Goal: Entertainment & Leisure: Consume media (video, audio)

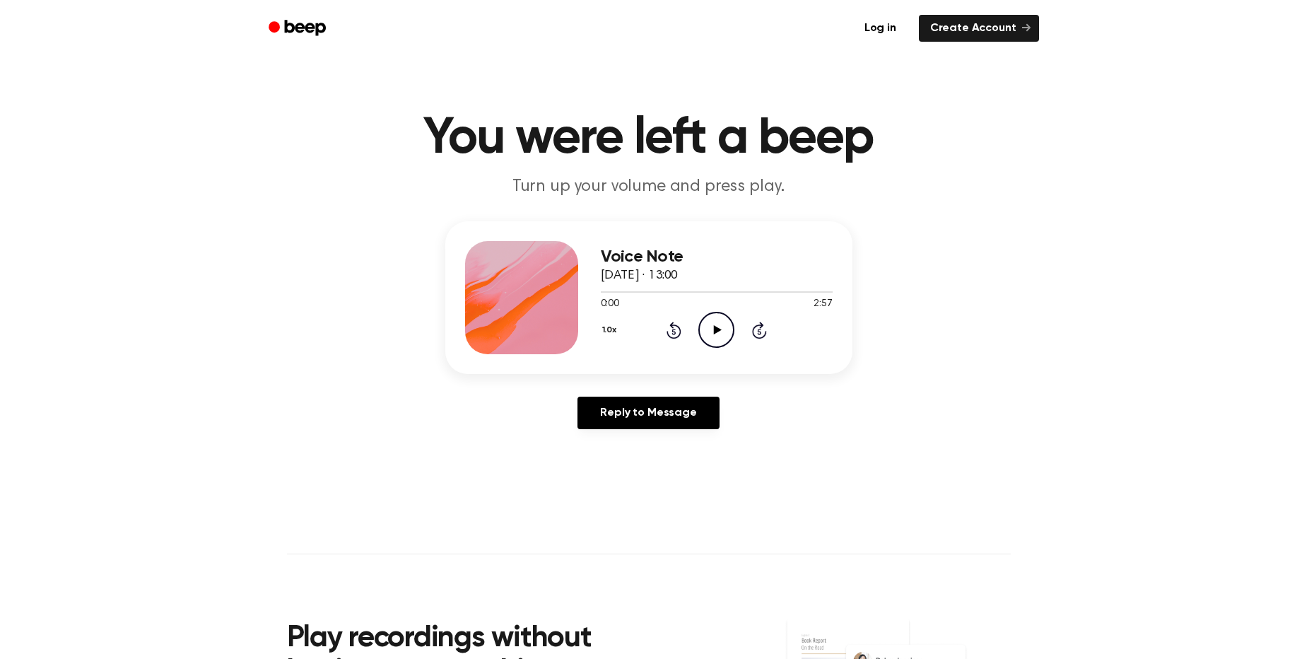
click at [721, 339] on icon "Play Audio" at bounding box center [716, 330] width 36 height 36
drag, startPoint x: 641, startPoint y: 295, endPoint x: 695, endPoint y: 295, distance: 53.7
click at [695, 295] on div at bounding box center [717, 290] width 232 height 11
click at [755, 326] on icon at bounding box center [759, 329] width 15 height 17
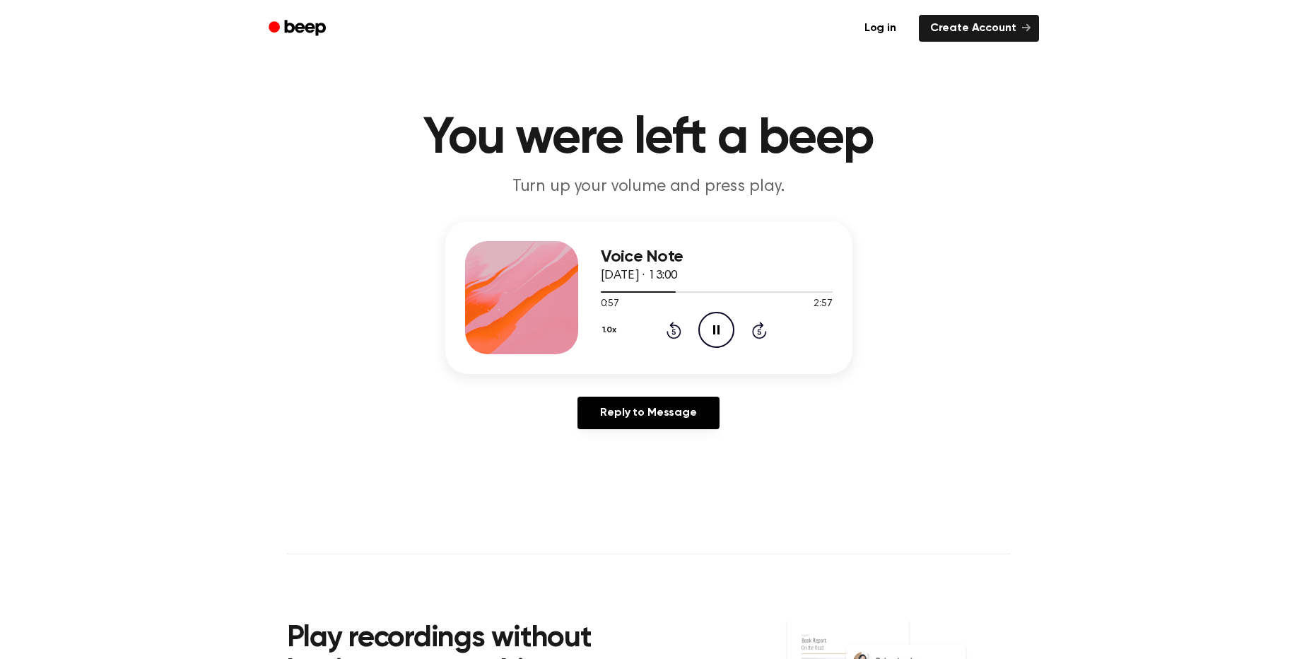
click at [755, 328] on icon at bounding box center [759, 329] width 15 height 17
click at [757, 331] on icon "Skip 5 seconds" at bounding box center [759, 330] width 16 height 18
click at [760, 334] on icon at bounding box center [759, 332] width 4 height 6
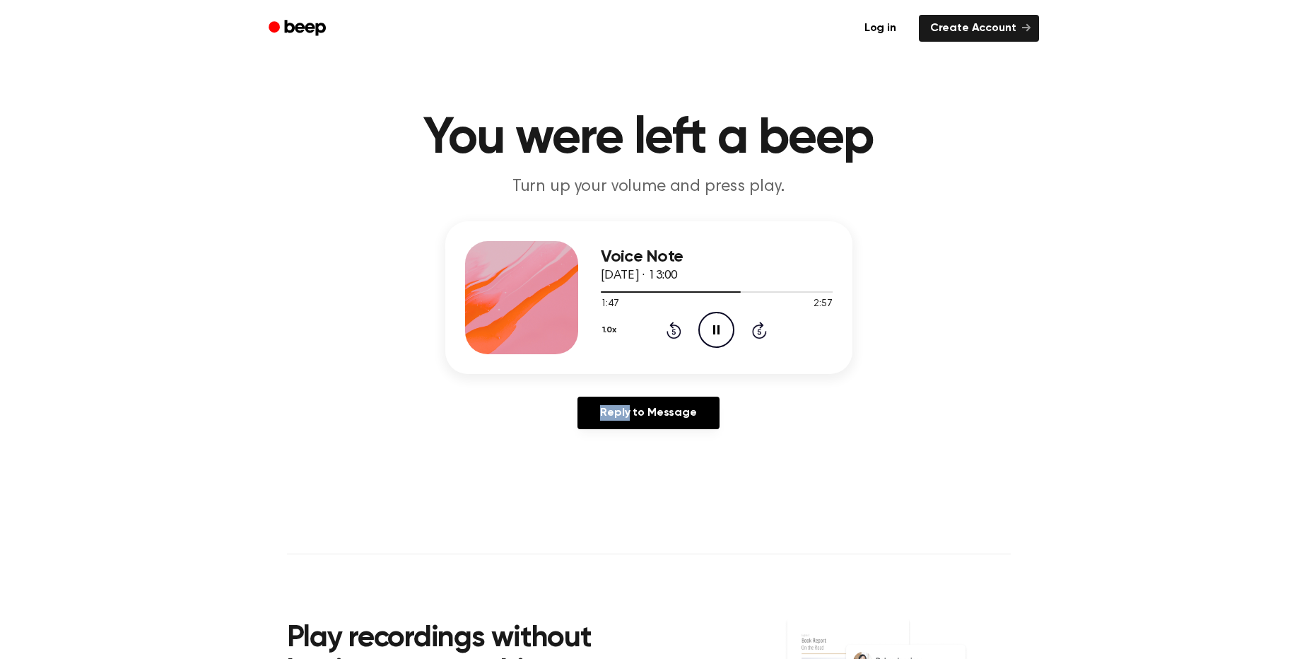
click at [760, 334] on icon at bounding box center [759, 332] width 4 height 6
click at [760, 336] on icon "Skip 5 seconds" at bounding box center [759, 330] width 16 height 18
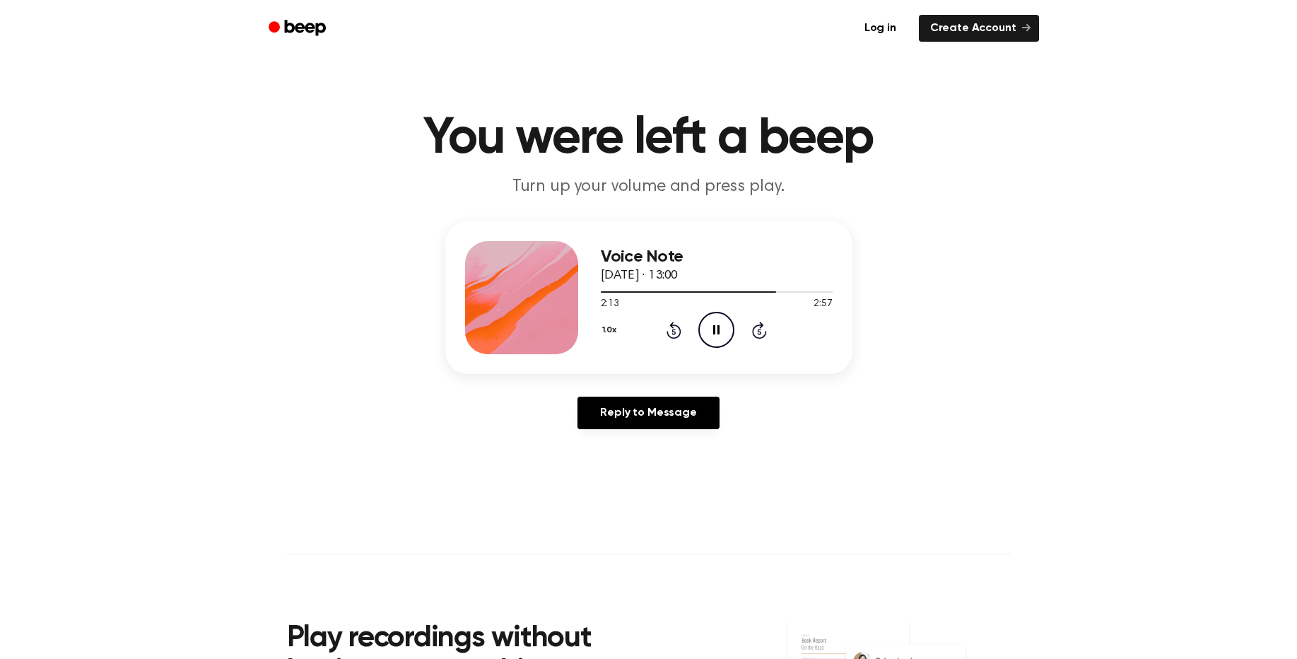
click at [760, 336] on icon "Skip 5 seconds" at bounding box center [759, 330] width 16 height 18
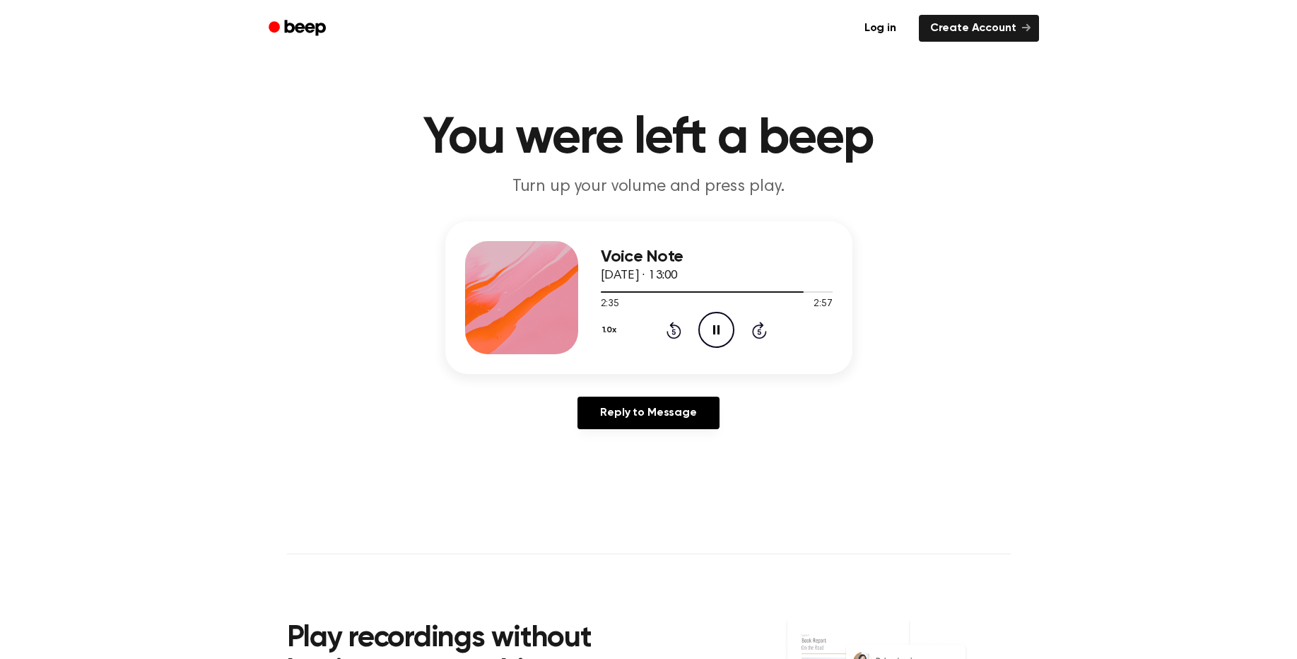
click at [760, 336] on icon "Skip 5 seconds" at bounding box center [759, 330] width 16 height 18
click at [679, 331] on icon at bounding box center [673, 329] width 15 height 17
click at [720, 331] on icon "Play Audio" at bounding box center [716, 330] width 36 height 36
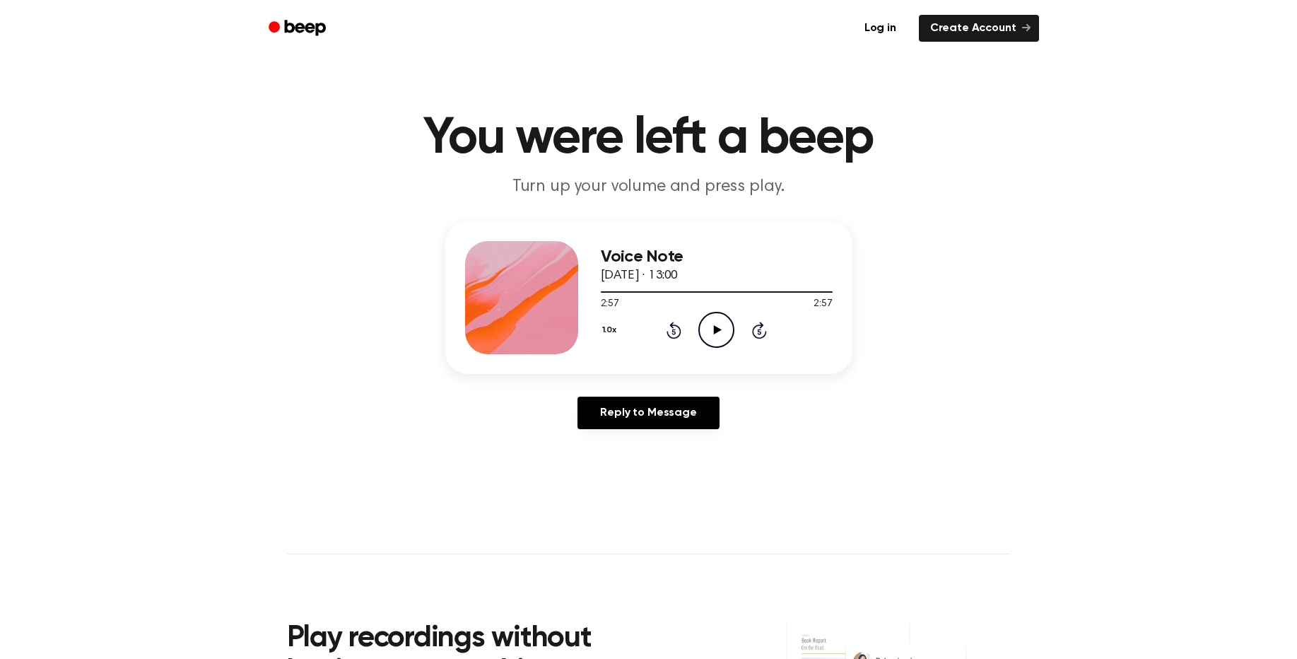
click at [718, 324] on icon "Play Audio" at bounding box center [716, 330] width 36 height 36
click at [707, 330] on icon "Pause Audio" at bounding box center [716, 330] width 36 height 36
click at [716, 326] on icon "Play Audio" at bounding box center [716, 330] width 36 height 36
click at [714, 327] on icon at bounding box center [716, 329] width 6 height 9
click at [672, 334] on icon "Rewind 5 seconds" at bounding box center [674, 330] width 16 height 18
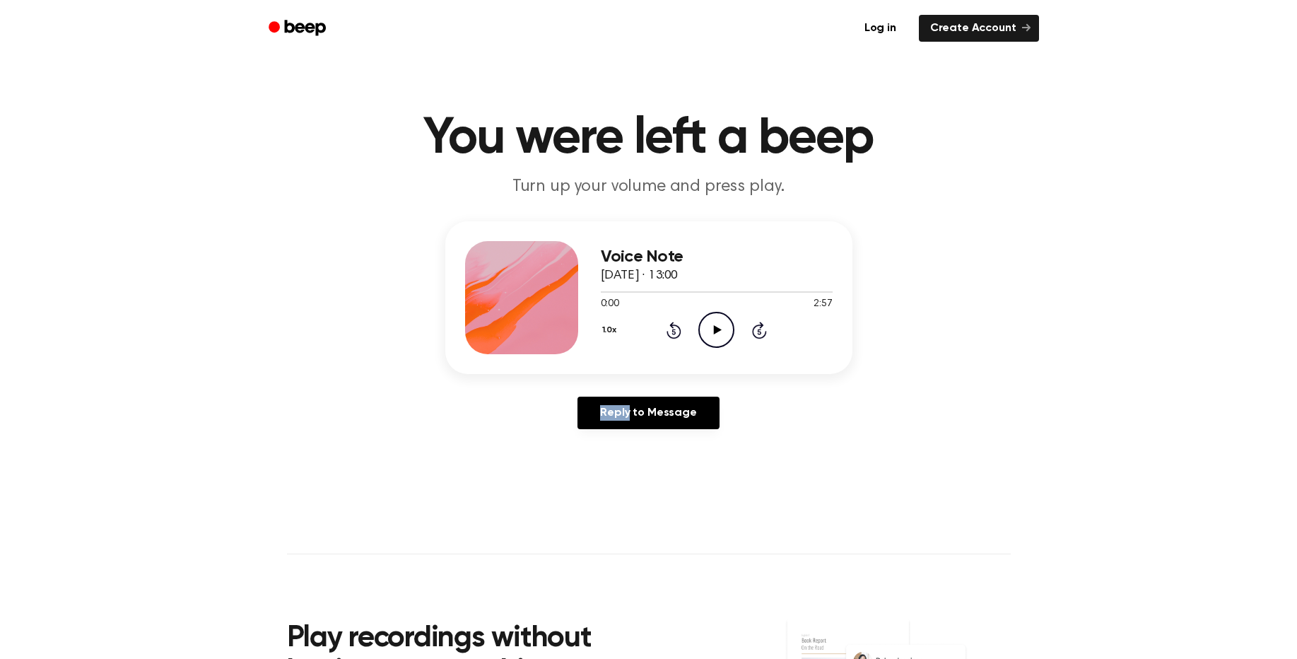
click at [672, 334] on icon "Rewind 5 seconds" at bounding box center [674, 330] width 16 height 18
click at [716, 337] on icon "Play Audio" at bounding box center [716, 330] width 36 height 36
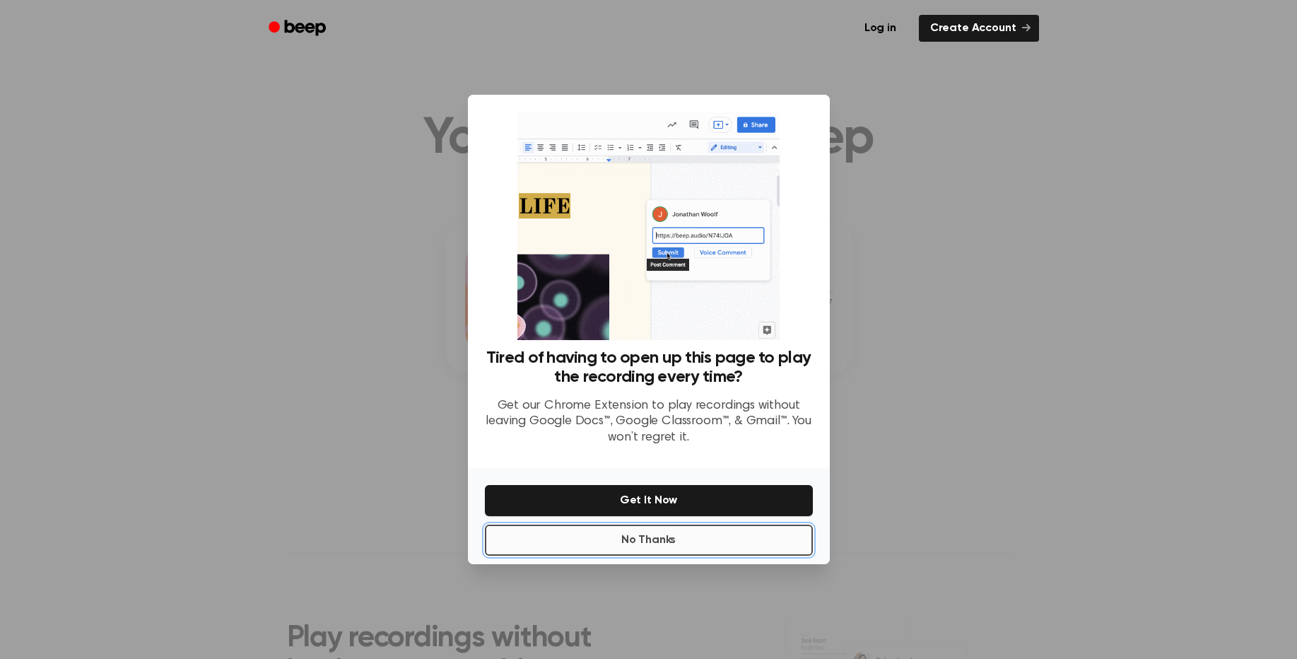
click at [762, 526] on button "No Thanks" at bounding box center [649, 539] width 328 height 31
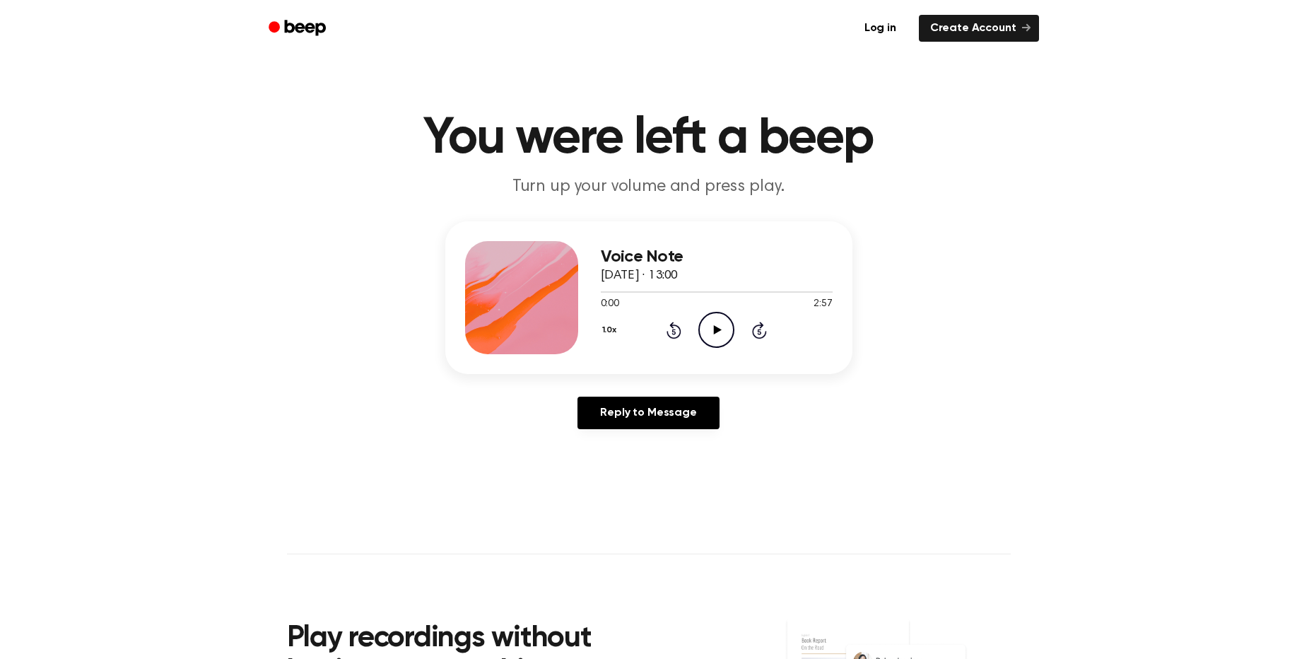
click at [717, 338] on icon "Play Audio" at bounding box center [716, 330] width 36 height 36
click at [719, 329] on icon at bounding box center [716, 329] width 6 height 9
drag, startPoint x: 756, startPoint y: 326, endPoint x: 444, endPoint y: 261, distance: 319.0
click at [430, 244] on div "Voice Note [DATE] · 13:00 0:05 2:57 Your browser does not support the [object O…" at bounding box center [648, 330] width 1263 height 219
click at [692, 321] on div "1.0x Rewind 5 seconds Play Audio Skip 5 seconds" at bounding box center [717, 330] width 232 height 36
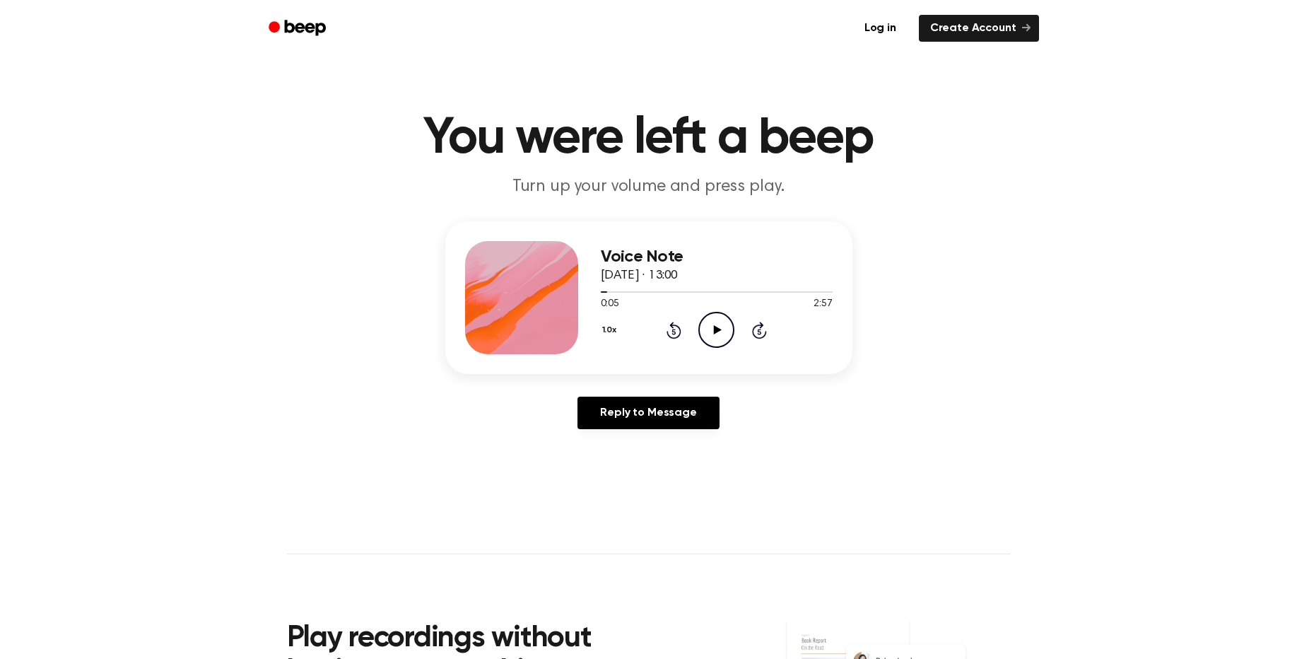
click at [700, 326] on circle at bounding box center [716, 329] width 35 height 35
drag, startPoint x: 607, startPoint y: 291, endPoint x: 714, endPoint y: 302, distance: 108.0
click at [714, 302] on div "0:07 2:57 Your browser does not support the [object Object] element." at bounding box center [717, 298] width 232 height 26
click at [753, 333] on icon at bounding box center [759, 329] width 15 height 17
drag, startPoint x: 753, startPoint y: 333, endPoint x: 762, endPoint y: 333, distance: 9.2
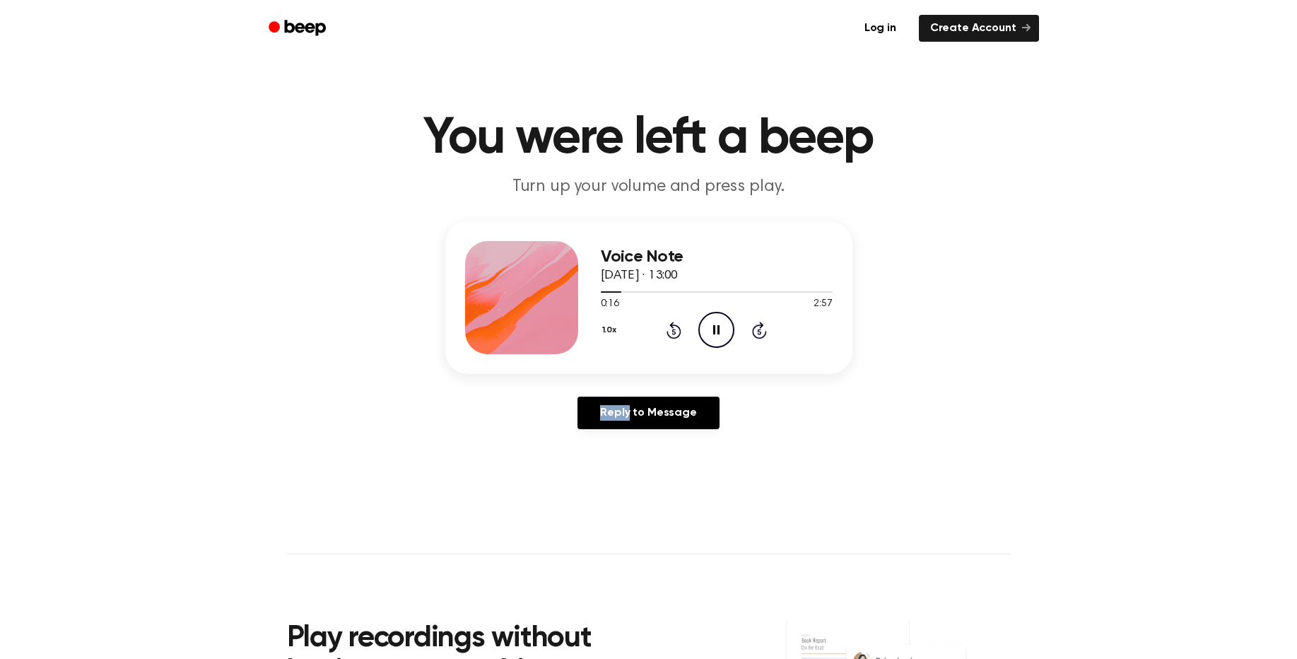
click at [762, 333] on icon "Skip 5 seconds" at bounding box center [759, 330] width 16 height 18
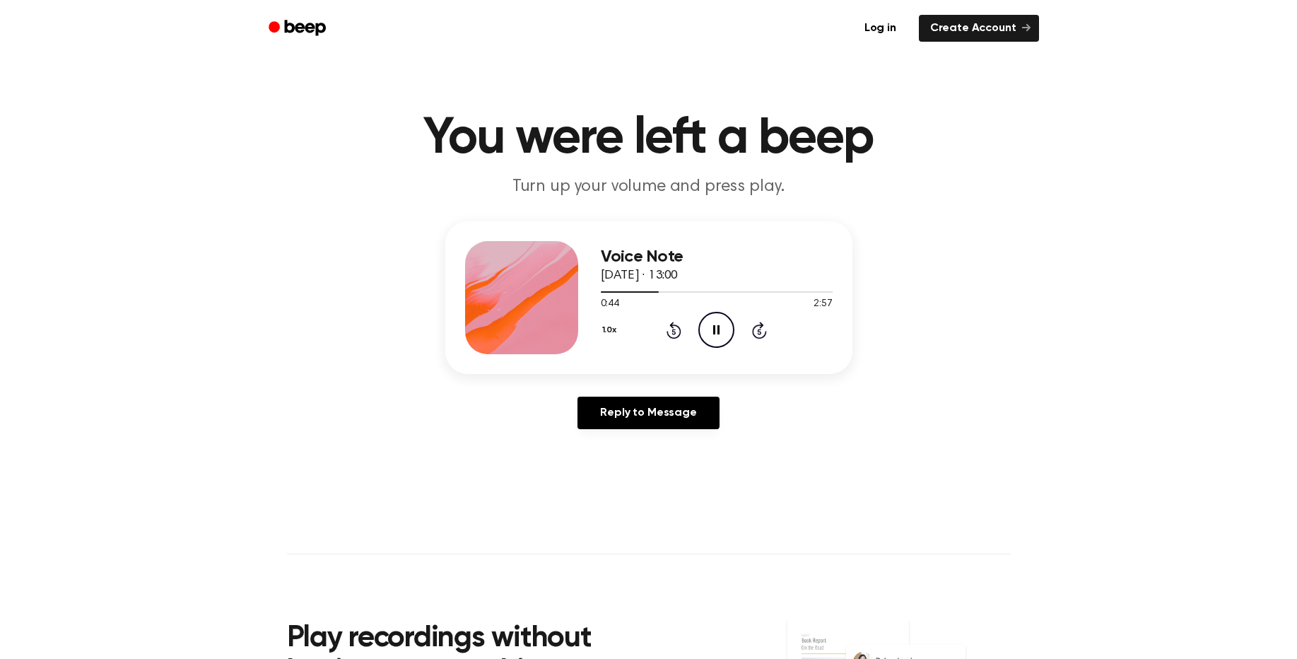
click at [762, 333] on icon "Skip 5 seconds" at bounding box center [759, 330] width 16 height 18
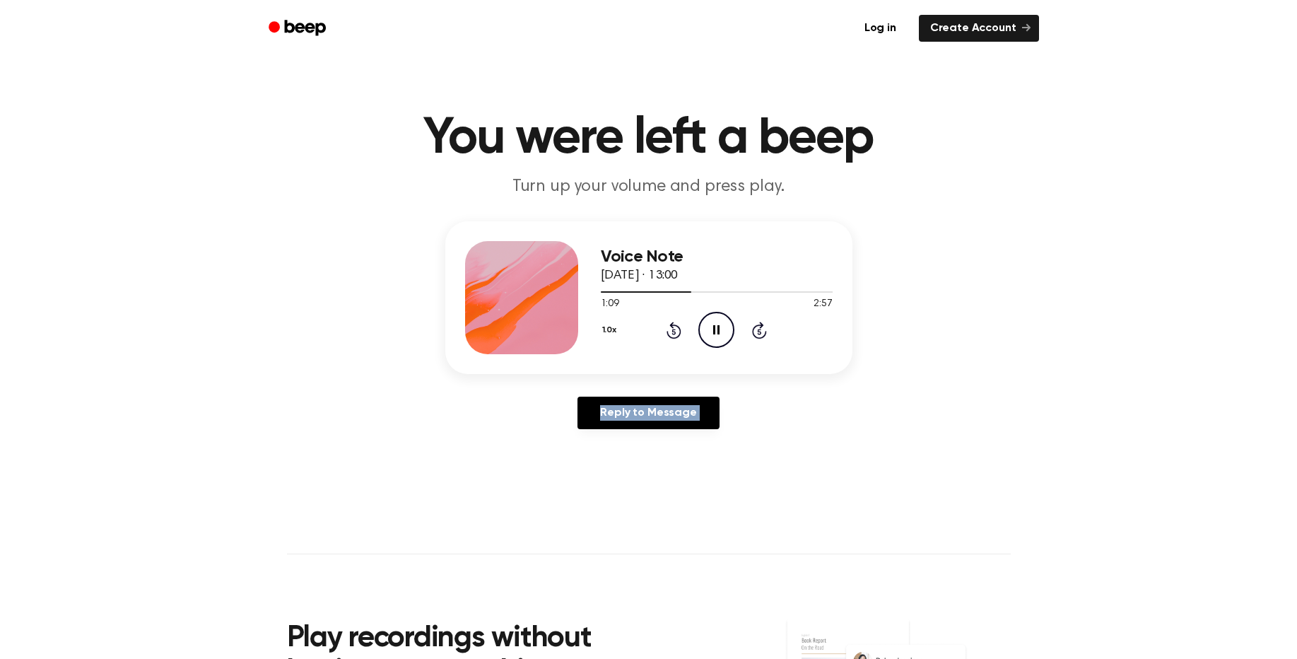
click at [762, 333] on icon "Skip 5 seconds" at bounding box center [759, 330] width 16 height 18
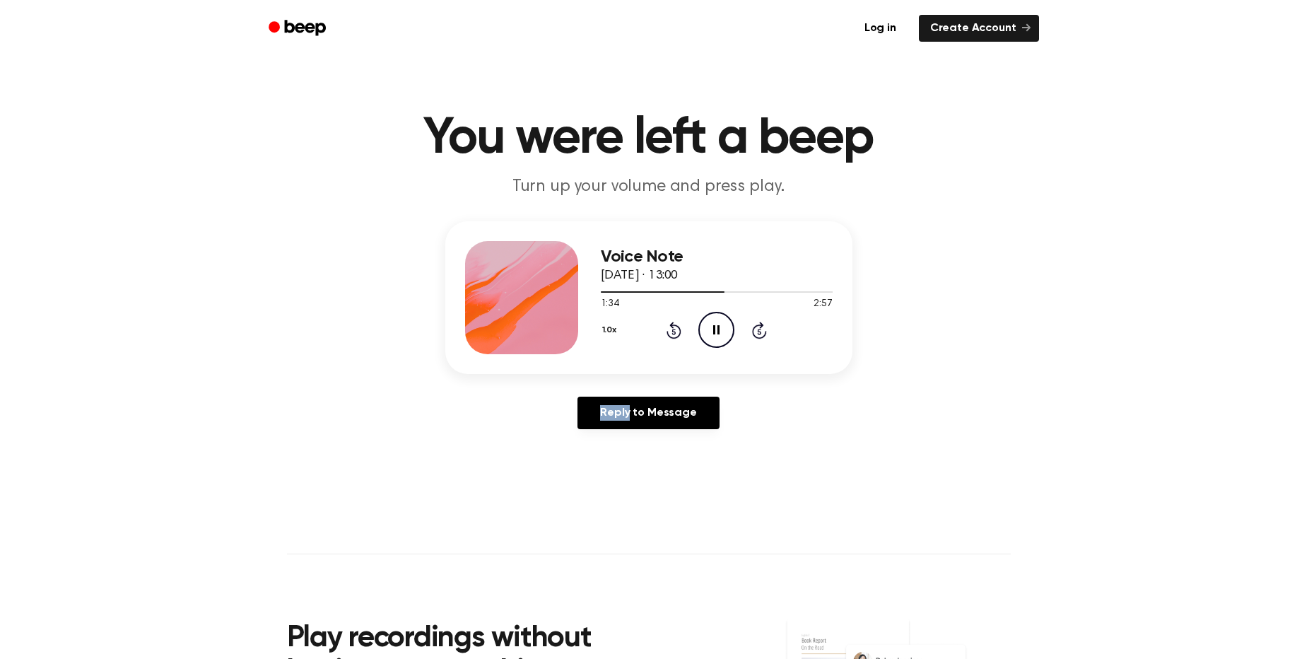
click at [762, 333] on icon "Skip 5 seconds" at bounding box center [759, 330] width 16 height 18
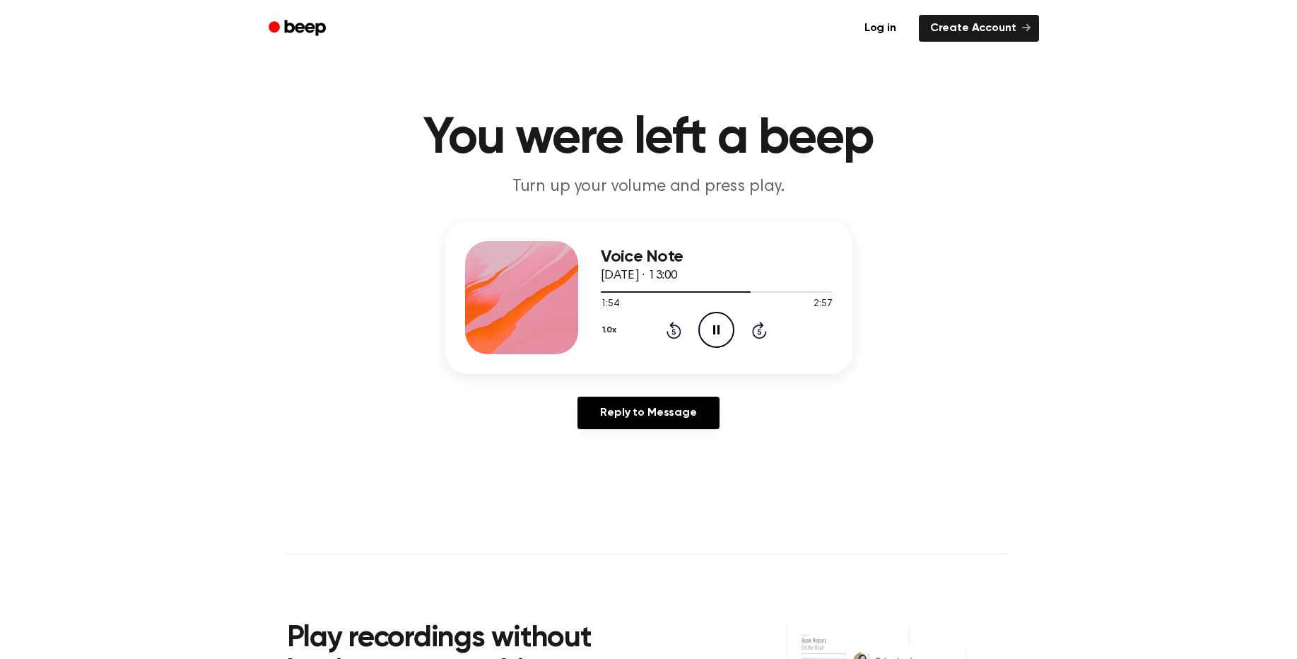
click at [762, 333] on icon "Skip 5 seconds" at bounding box center [759, 330] width 16 height 18
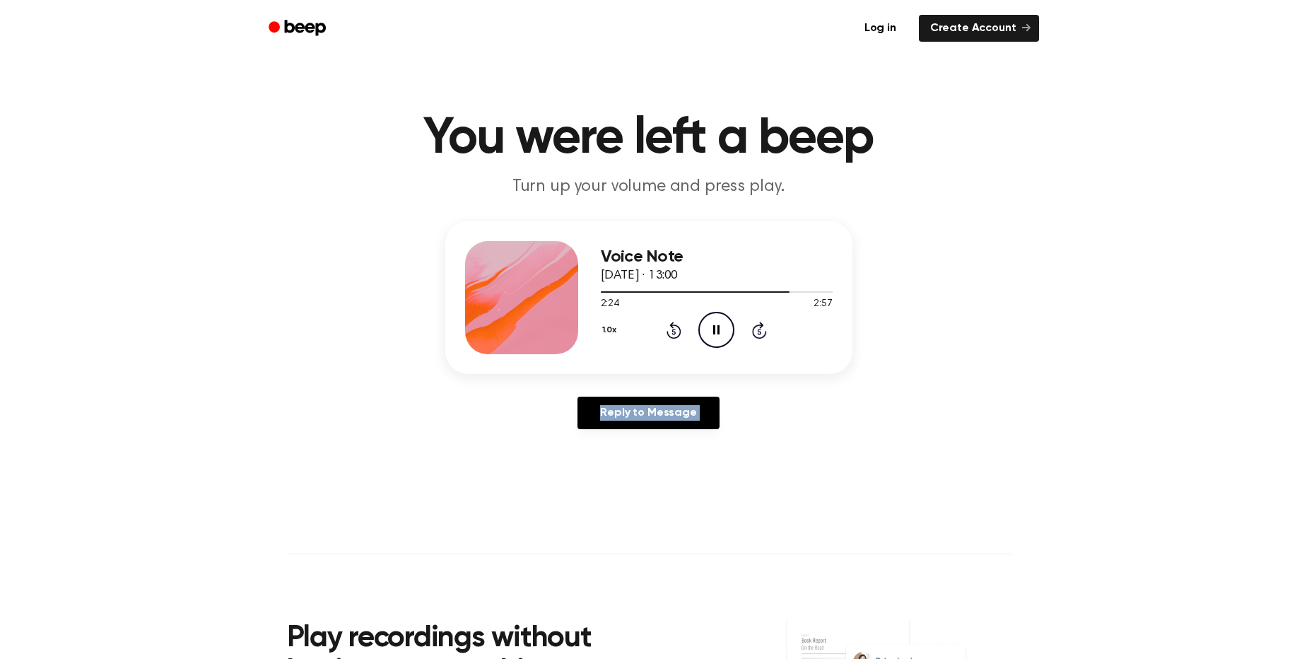
click at [762, 333] on icon "Skip 5 seconds" at bounding box center [759, 330] width 16 height 18
click at [764, 329] on icon "Skip 5 seconds" at bounding box center [759, 330] width 16 height 18
click at [764, 326] on icon "Skip 5 seconds" at bounding box center [759, 330] width 16 height 18
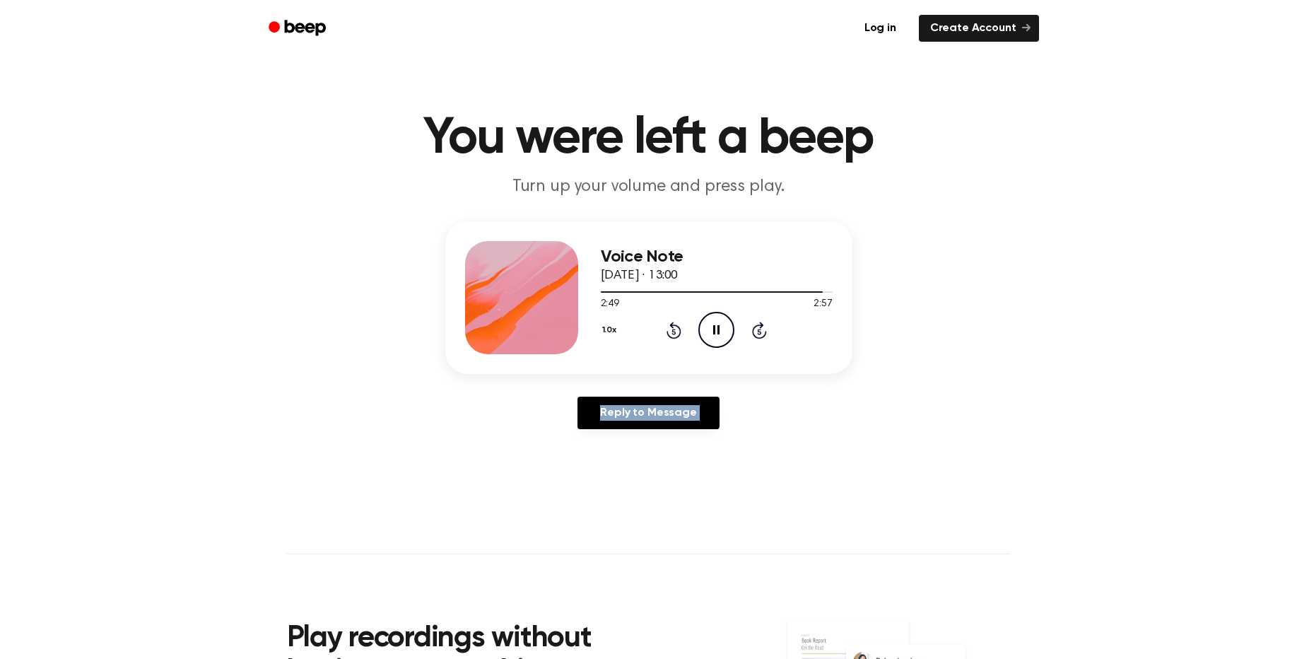
click at [764, 326] on icon "Skip 5 seconds" at bounding box center [759, 330] width 16 height 18
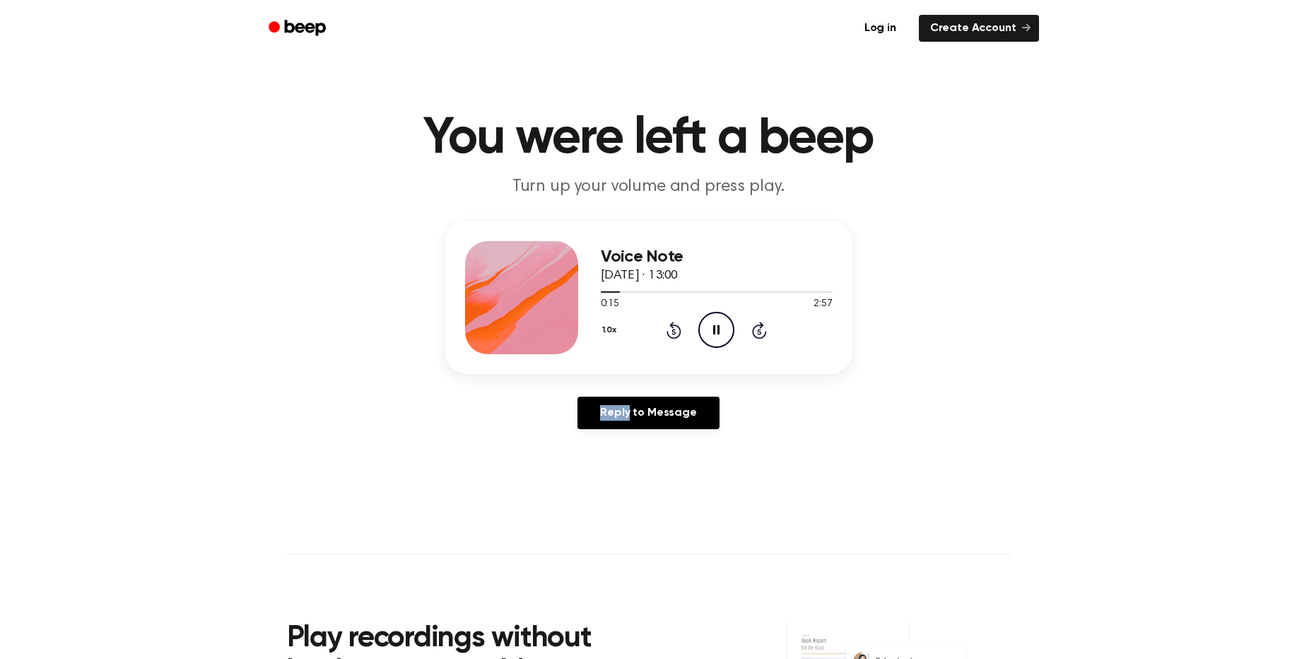
click at [764, 326] on icon "Skip 5 seconds" at bounding box center [759, 330] width 16 height 18
click at [763, 331] on icon "Skip 5 seconds" at bounding box center [759, 330] width 16 height 18
click at [762, 310] on div "0:25 2:57" at bounding box center [717, 304] width 232 height 15
click at [762, 305] on div "0:25 2:57" at bounding box center [717, 304] width 232 height 15
